Goal: Find specific page/section: Find specific page/section

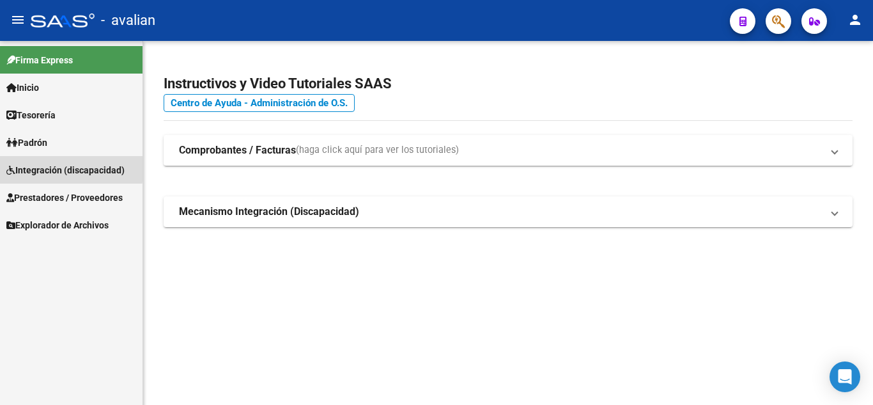
click at [52, 167] on span "Integración (discapacidad)" at bounding box center [65, 170] width 118 height 14
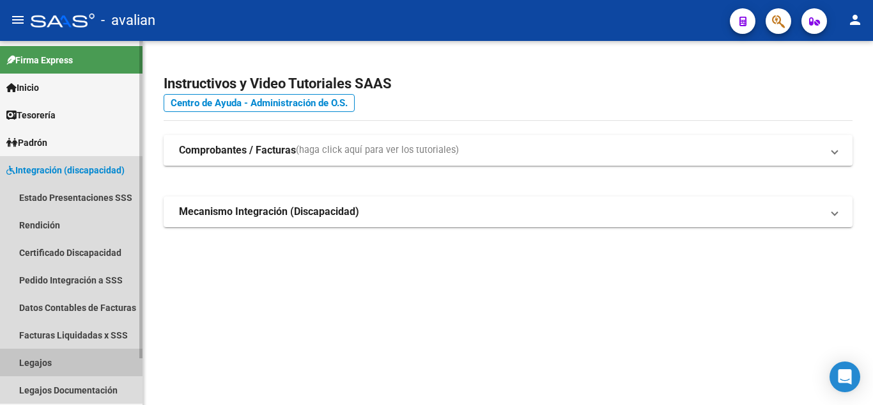
click at [40, 363] on link "Legajos" at bounding box center [71, 361] width 143 height 27
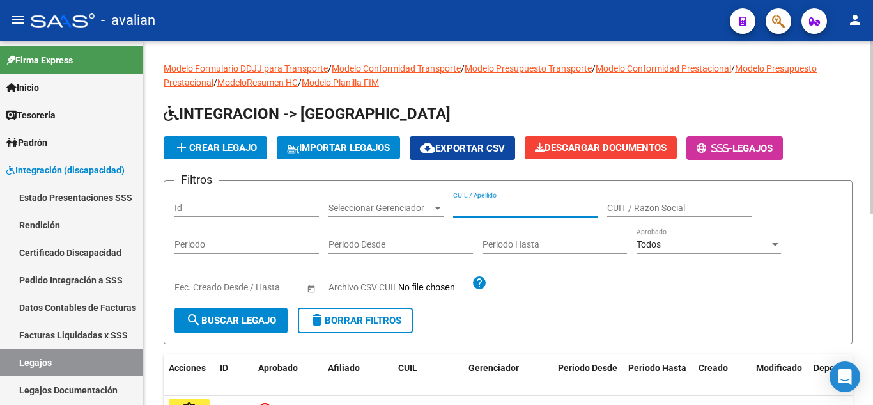
click at [517, 212] on input "CUIL / Apellido" at bounding box center [525, 208] width 145 height 11
paste input "20561935581"
type input "20561935581"
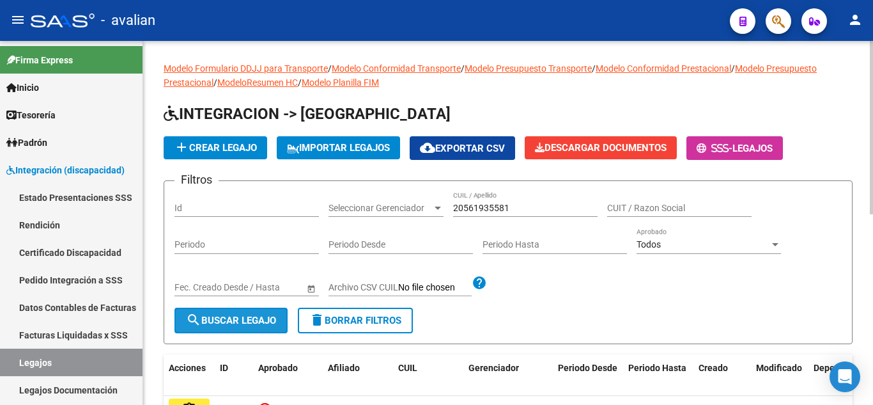
click at [235, 327] on button "search Buscar Legajo" at bounding box center [231, 321] width 113 height 26
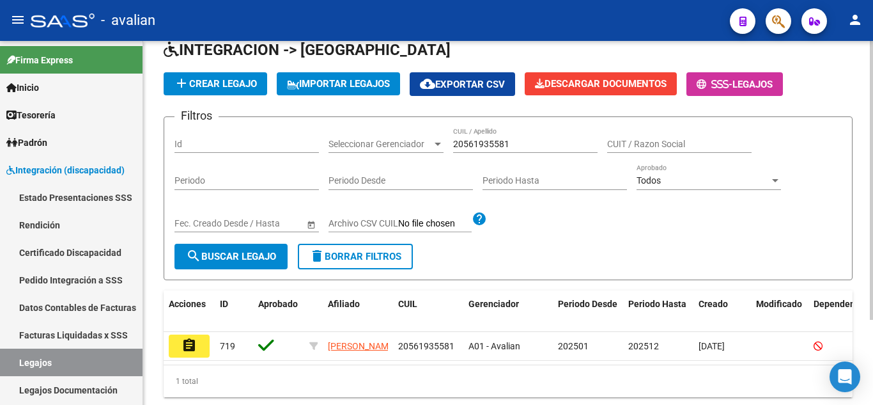
scroll to position [111, 0]
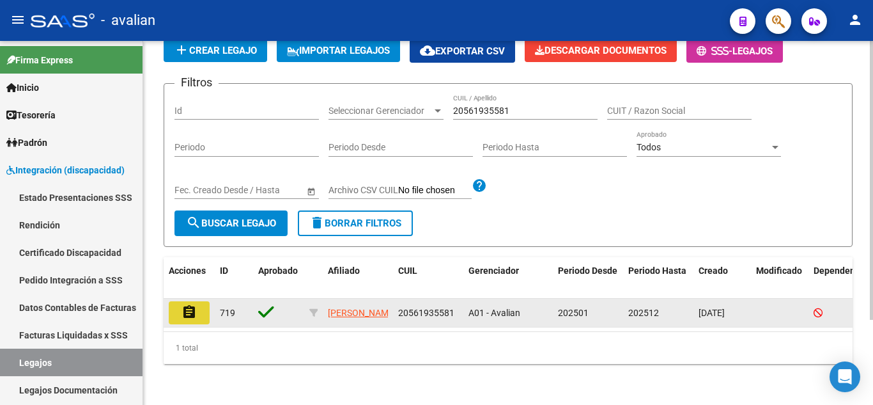
click at [185, 304] on mat-icon "assignment" at bounding box center [189, 311] width 15 height 15
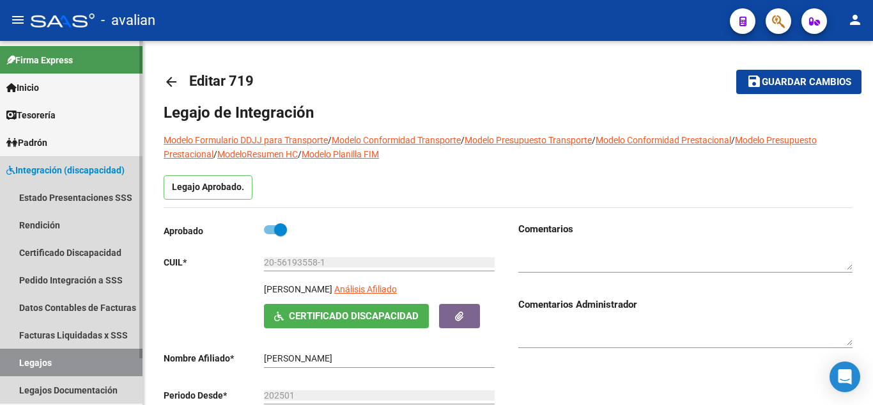
drag, startPoint x: 27, startPoint y: 361, endPoint x: 38, endPoint y: 357, distance: 11.8
click at [27, 361] on link "Legajos" at bounding box center [71, 361] width 143 height 27
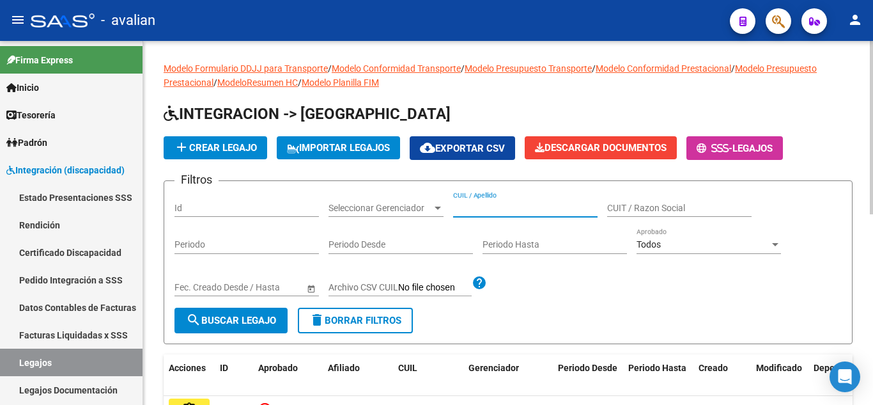
click at [519, 207] on input "CUIL / Apellido" at bounding box center [525, 208] width 145 height 11
paste input "[PERSON_NAME]"
type input "[PERSON_NAME]"
click at [246, 309] on button "search Buscar Legajo" at bounding box center [231, 321] width 113 height 26
drag, startPoint x: 453, startPoint y: 212, endPoint x: 579, endPoint y: 232, distance: 127.0
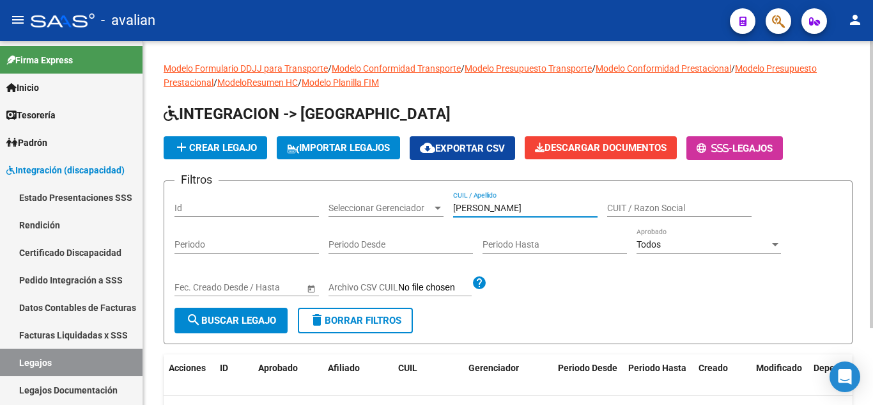
click at [579, 232] on div "Filtros Id Seleccionar Gerenciador Seleccionar Gerenciador [PERSON_NAME] / Apel…" at bounding box center [509, 249] width 668 height 116
drag, startPoint x: 501, startPoint y: 200, endPoint x: 466, endPoint y: 214, distance: 37.5
click at [466, 214] on div "[PERSON_NAME] / Apellido" at bounding box center [525, 204] width 145 height 26
